Goal: Find specific page/section: Find specific page/section

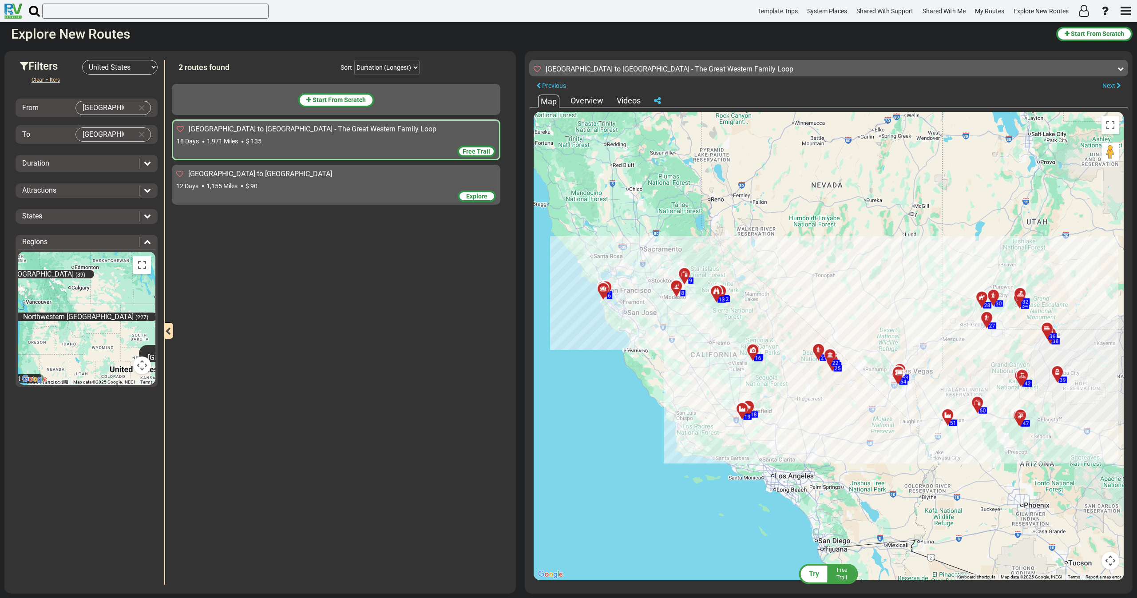
select select "number:2"
drag, startPoint x: 385, startPoint y: 125, endPoint x: 182, endPoint y: 122, distance: 202.5
click at [182, 122] on div "[GEOGRAPHIC_DATA] to [GEOGRAPHIC_DATA] - The Great Western Family Loop 18 Days …" at bounding box center [336, 139] width 329 height 41
copy div "[GEOGRAPHIC_DATA] to [GEOGRAPHIC_DATA] - The Great Western Family Loop"
click at [239, 178] on span "[GEOGRAPHIC_DATA] to [GEOGRAPHIC_DATA]" at bounding box center [260, 174] width 144 height 8
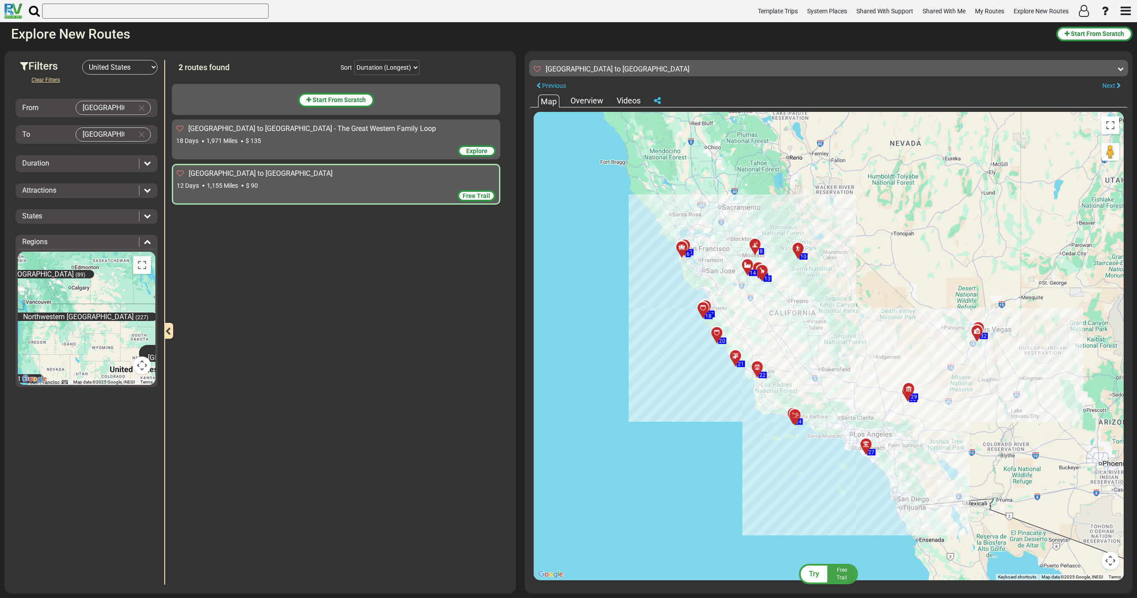
click at [248, 151] on div "Explore" at bounding box center [336, 151] width 320 height 13
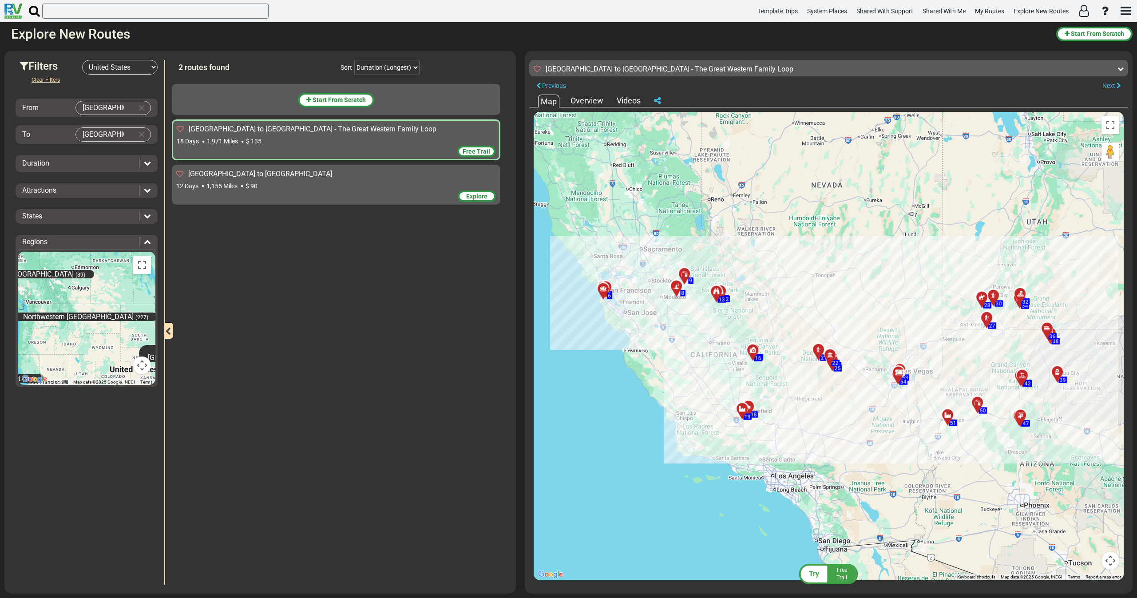
click at [239, 177] on span "[GEOGRAPHIC_DATA] to [GEOGRAPHIC_DATA]" at bounding box center [260, 174] width 144 height 8
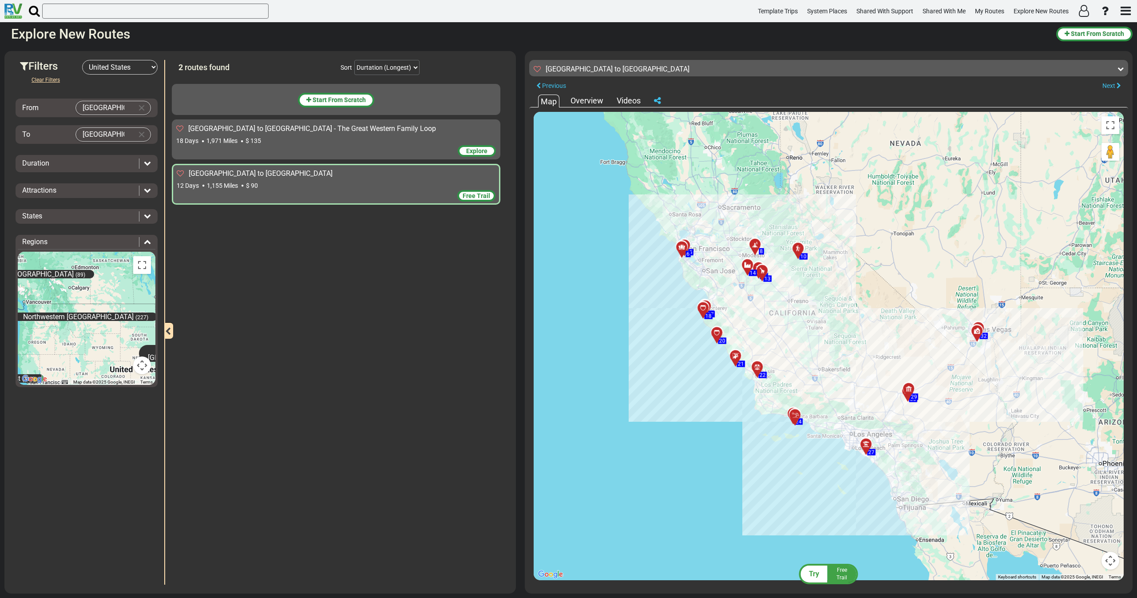
click at [289, 145] on div "Explore" at bounding box center [336, 151] width 320 height 13
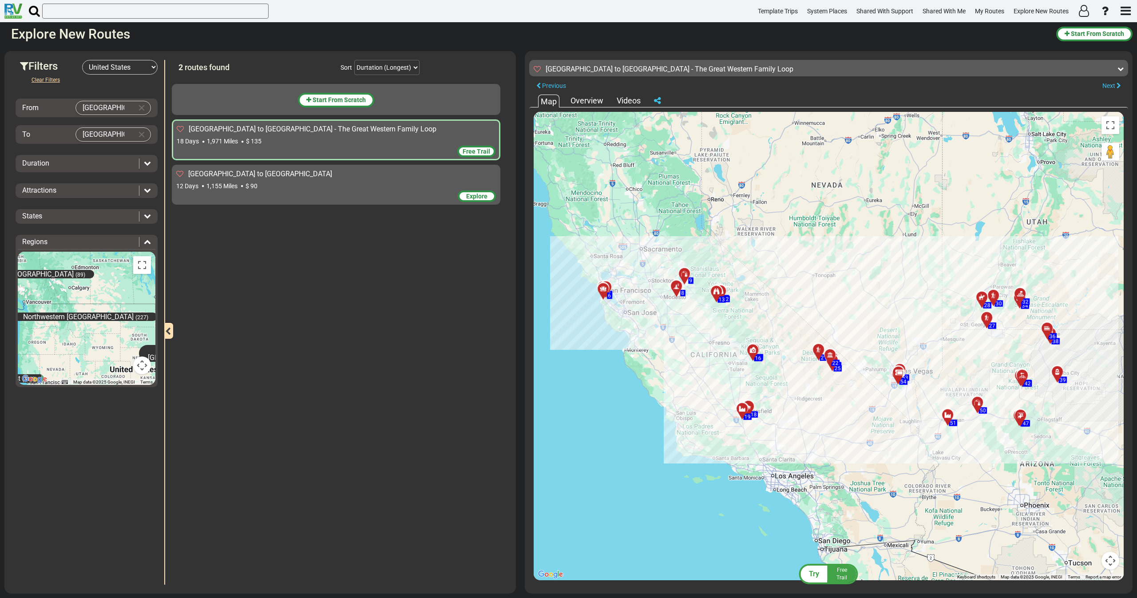
drag, startPoint x: 389, startPoint y: 135, endPoint x: 273, endPoint y: 126, distance: 116.7
click at [273, 126] on div "[GEOGRAPHIC_DATA] to [GEOGRAPHIC_DATA] - The Great Western Family Loop 18 Days …" at bounding box center [336, 134] width 319 height 21
click at [326, 147] on div "Free Trail" at bounding box center [336, 152] width 319 height 13
drag, startPoint x: 365, startPoint y: 128, endPoint x: 191, endPoint y: 126, distance: 174.5
click at [191, 126] on div "[GEOGRAPHIC_DATA] to [GEOGRAPHIC_DATA] - The Great Western Family Loop" at bounding box center [336, 129] width 319 height 10
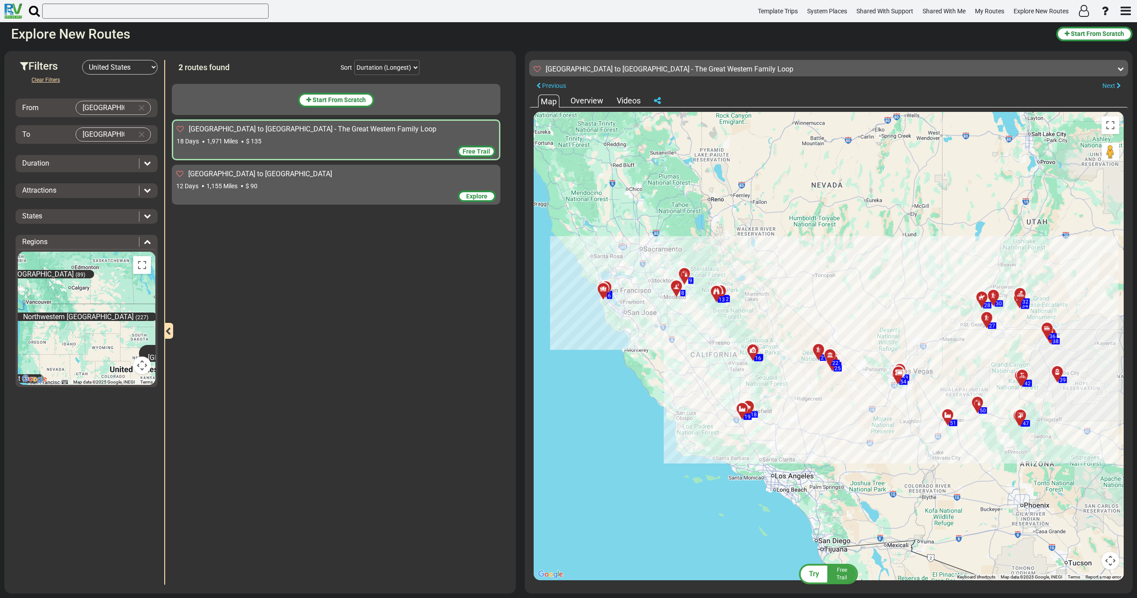
copy span "[GEOGRAPHIC_DATA] to [GEOGRAPHIC_DATA] - The Great Western Family Loop"
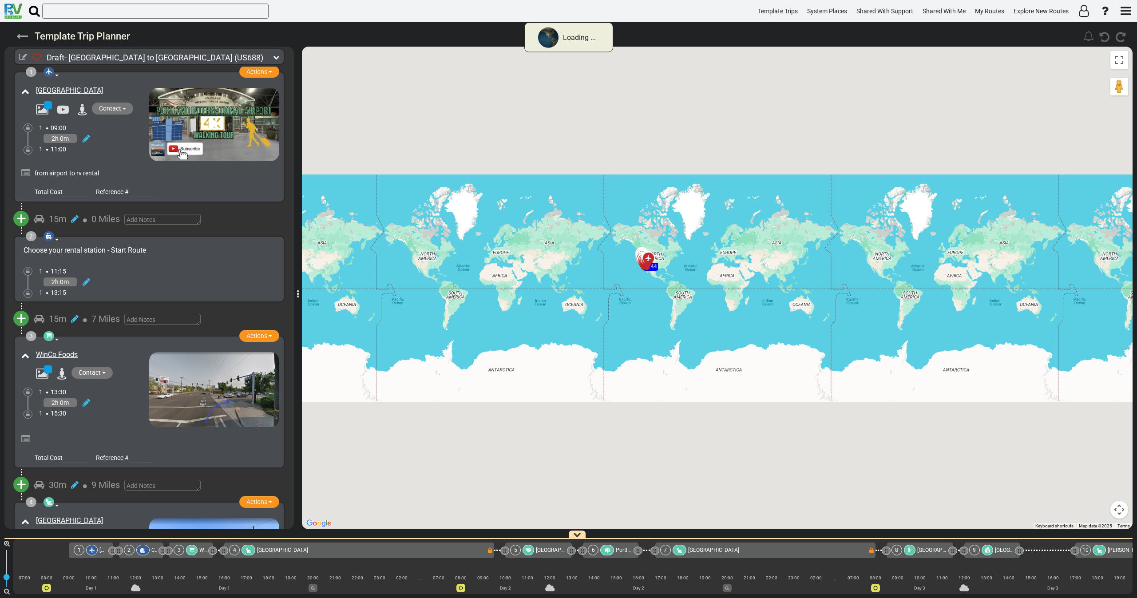
click at [20, 35] on icon at bounding box center [22, 37] width 12 height 12
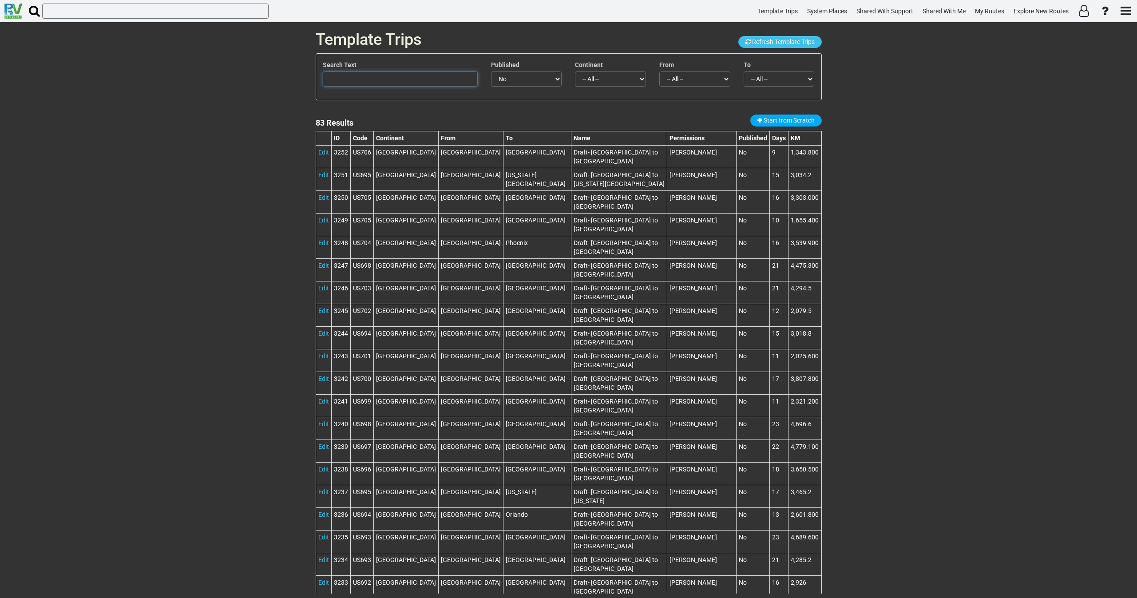
click at [412, 83] on input "text" at bounding box center [400, 78] width 155 height 15
paste input "[GEOGRAPHIC_DATA] to [GEOGRAPHIC_DATA] - The Great Western Family Loop"
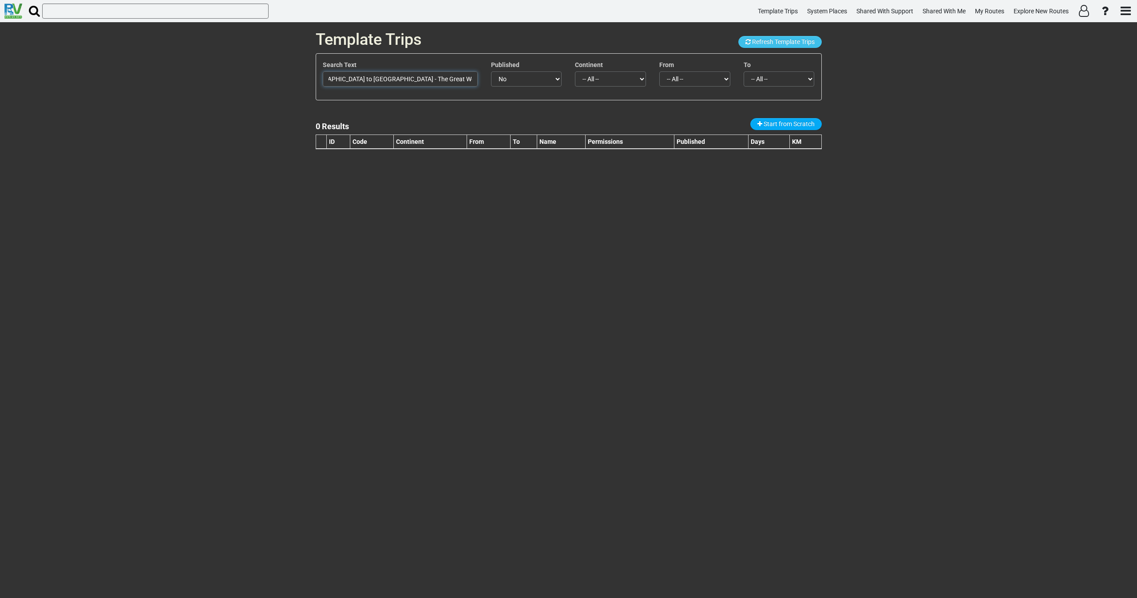
scroll to position [0, 24]
drag, startPoint x: 380, startPoint y: 78, endPoint x: 679, endPoint y: 67, distance: 299.0
click at [679, 65] on div "Search Text San Francisco to Las Vegas - The Great Western Family Loop Publishe…" at bounding box center [568, 76] width 505 height 33
type input "[GEOGRAPHIC_DATA] to [GEOGRAPHIC_DATA] - The Great Western Family Loop"
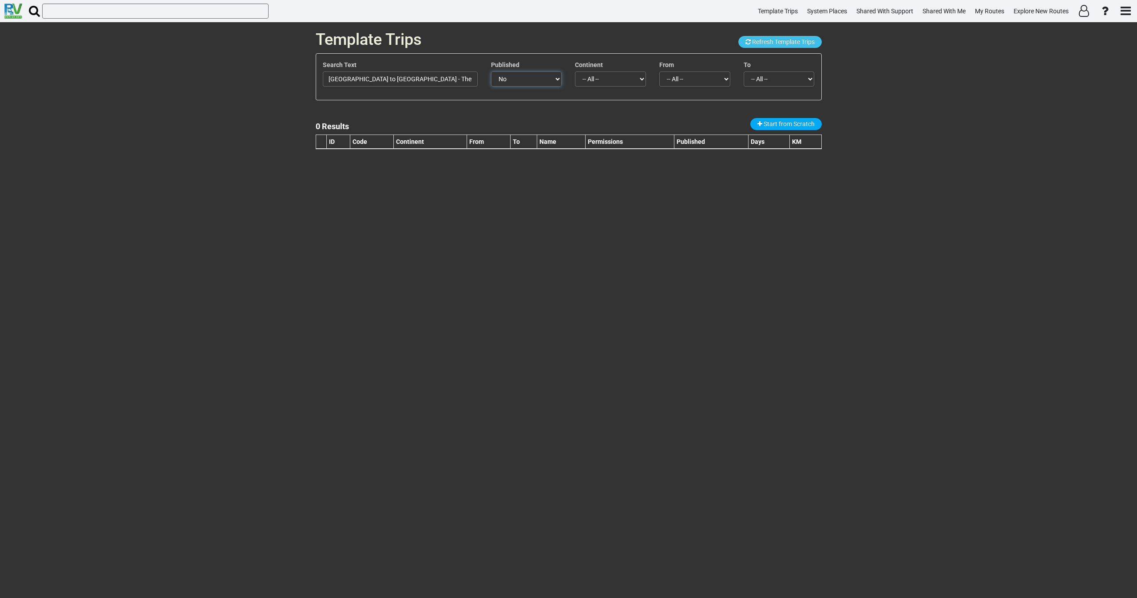
click at [534, 76] on select "-- All -- Yes No" at bounding box center [526, 78] width 71 height 15
select select "object:null"
click at [491, 71] on select "-- All -- Yes No" at bounding box center [526, 78] width 71 height 15
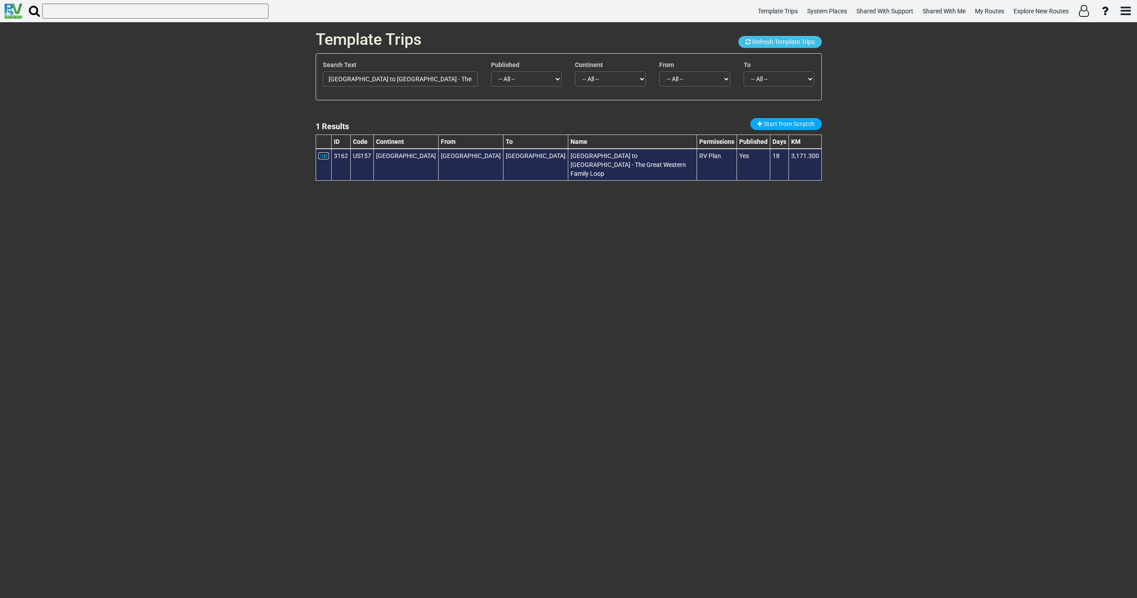
click at [325, 153] on link "Edit" at bounding box center [323, 155] width 11 height 7
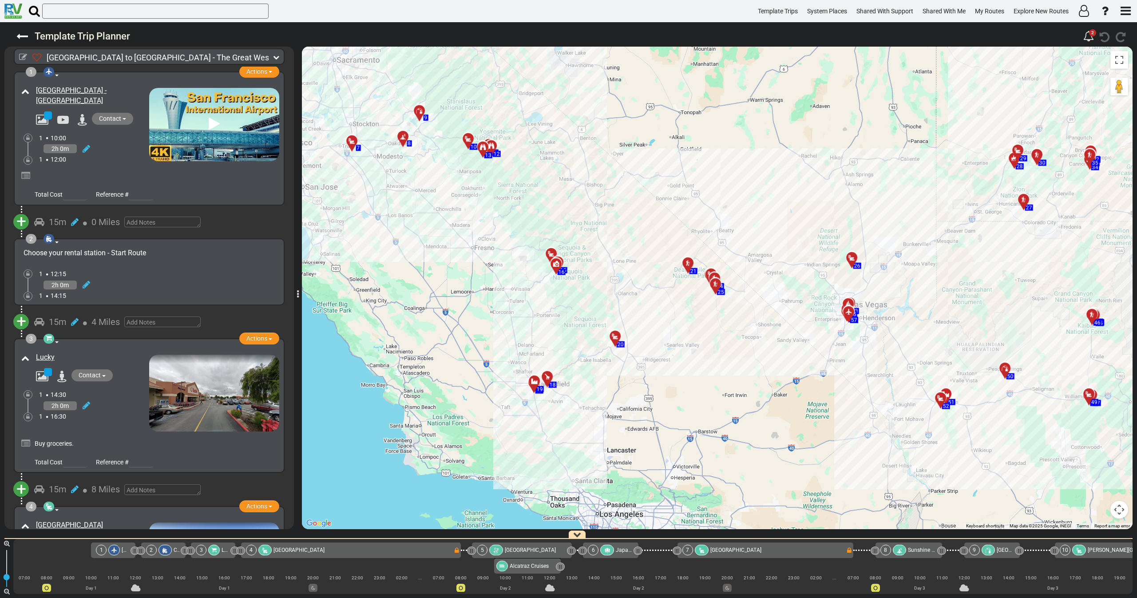
click at [614, 334] on icon at bounding box center [615, 336] width 9 height 7
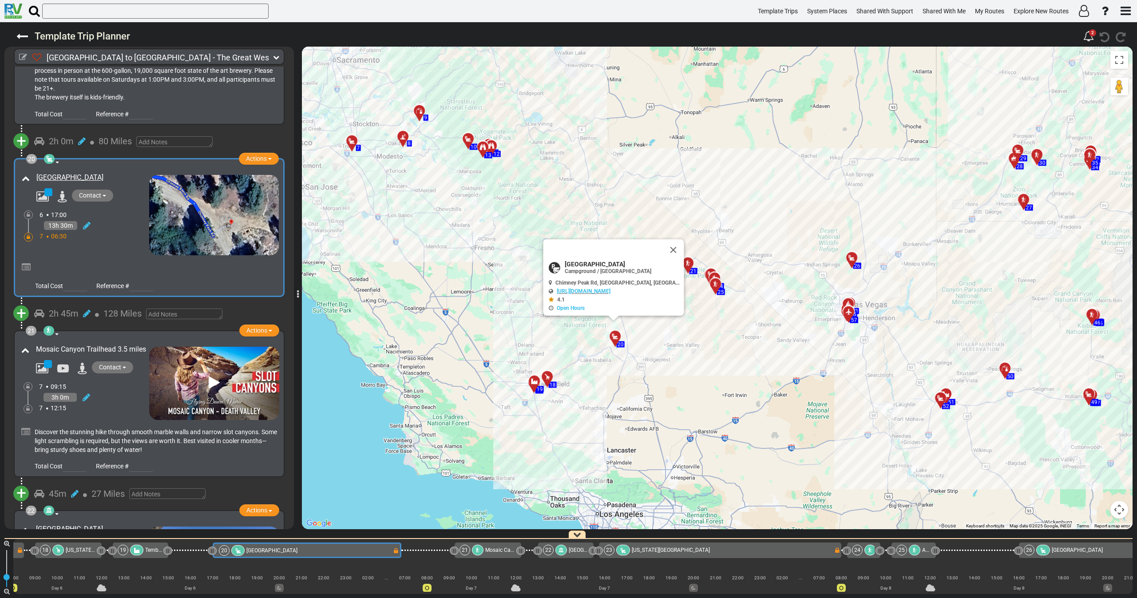
scroll to position [0, 2128]
